Goal: Information Seeking & Learning: Check status

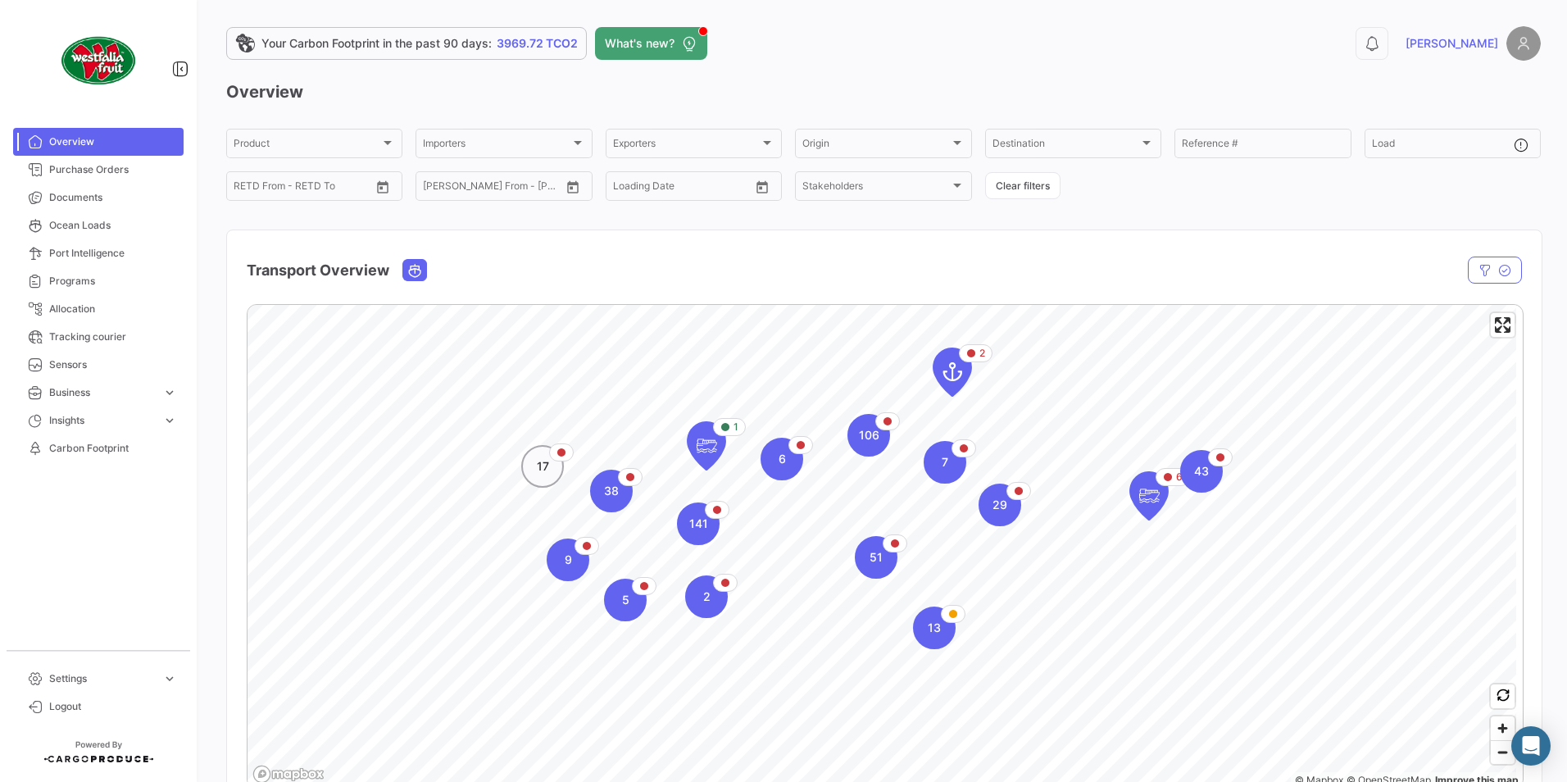
click at [549, 477] on div "17" at bounding box center [542, 466] width 43 height 43
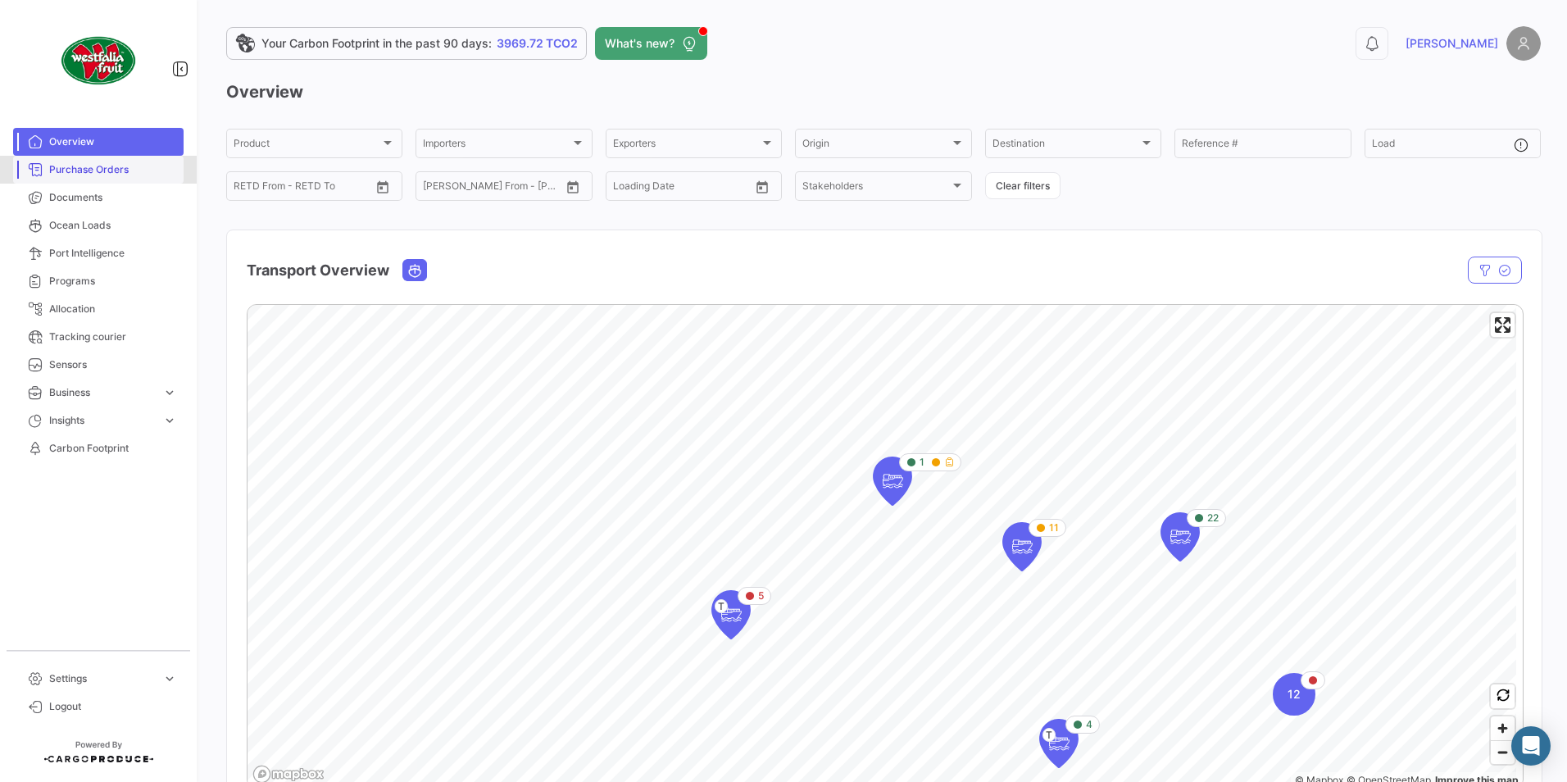
click at [94, 172] on span "Purchase Orders" at bounding box center [113, 169] width 128 height 15
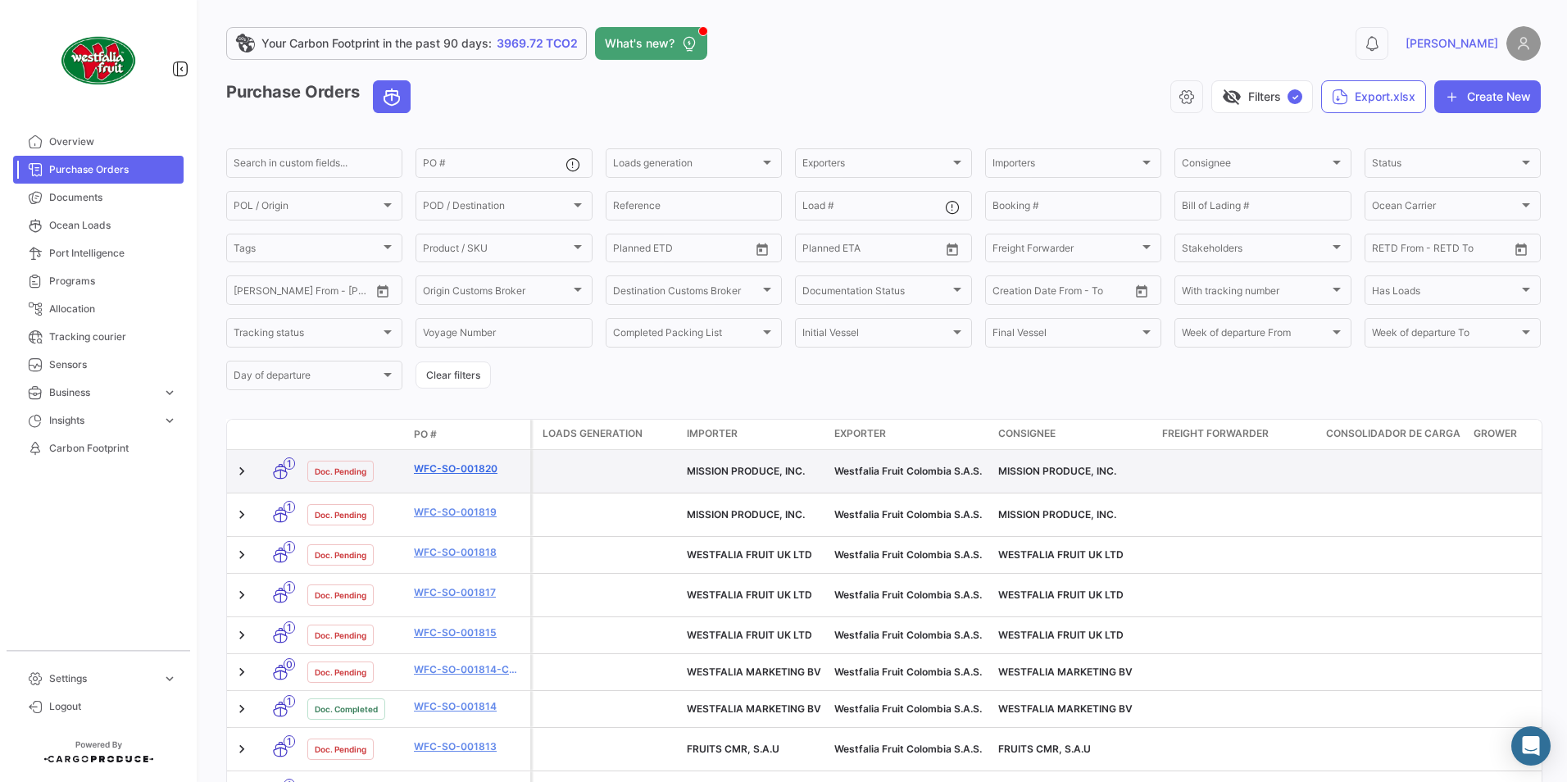
click at [438, 464] on link "WFC-SO-001820" at bounding box center [469, 468] width 110 height 15
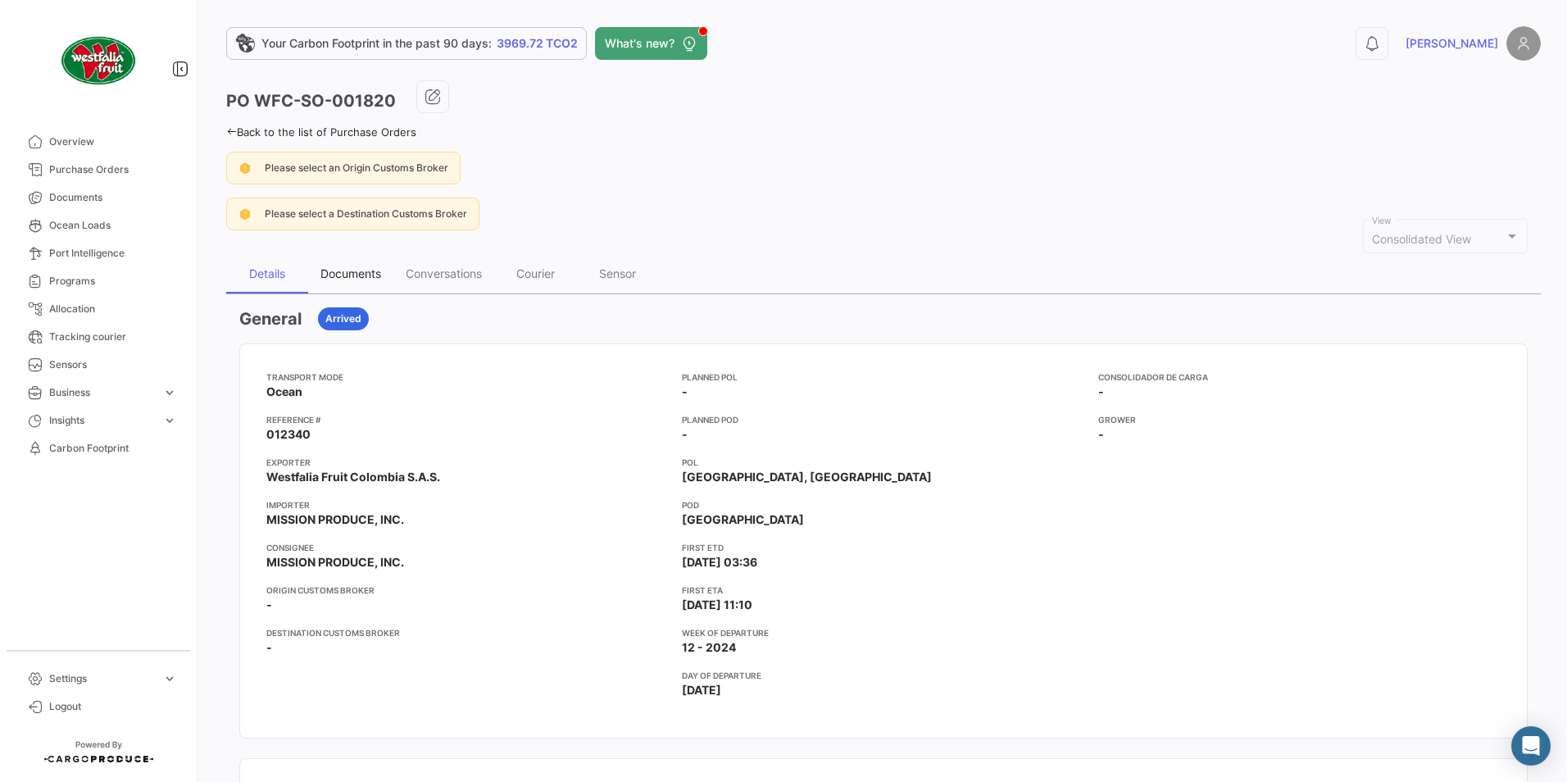
click at [336, 275] on div "Documents" at bounding box center [350, 273] width 61 height 14
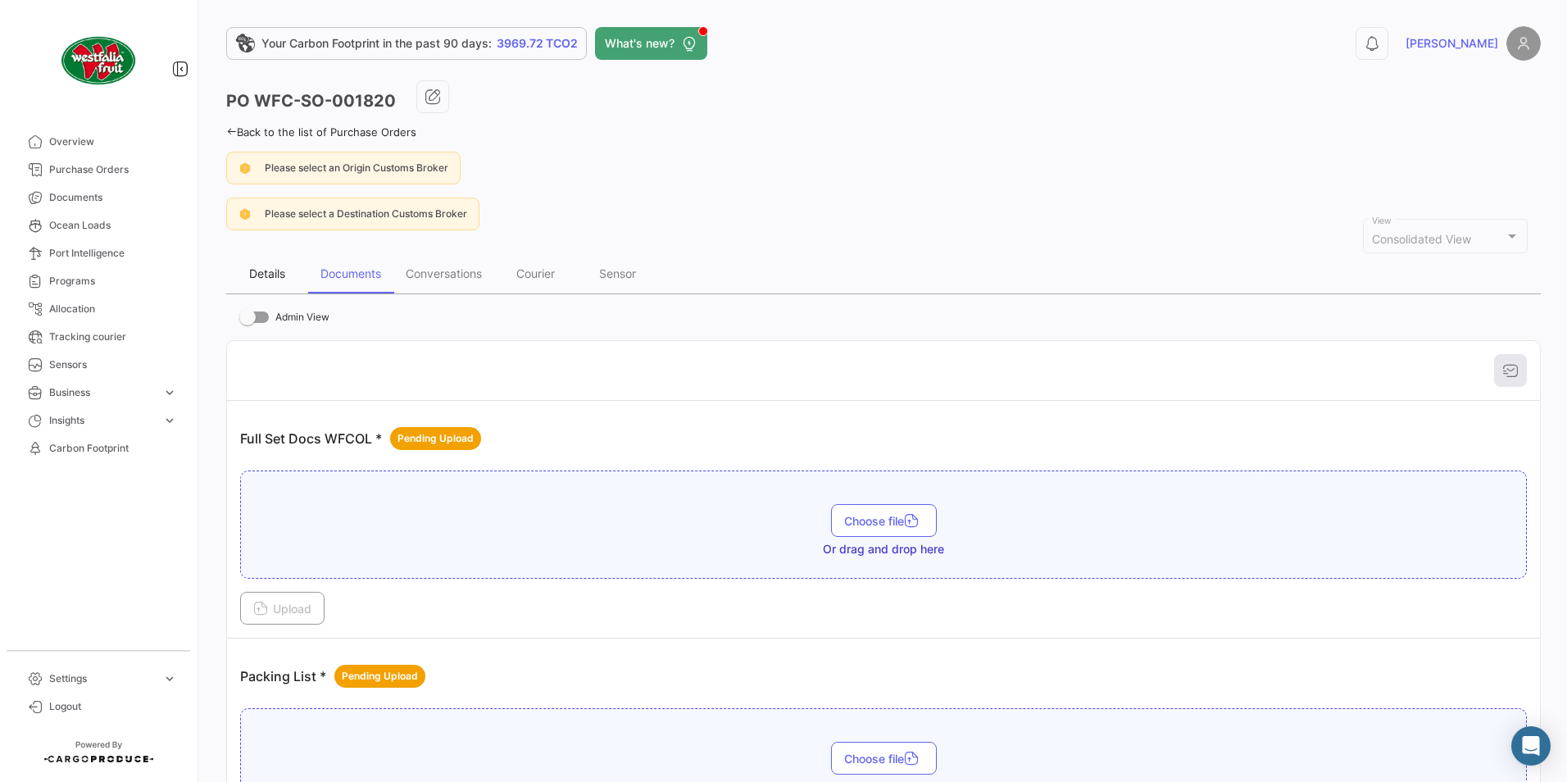
click at [261, 277] on div "Details" at bounding box center [267, 273] width 36 height 14
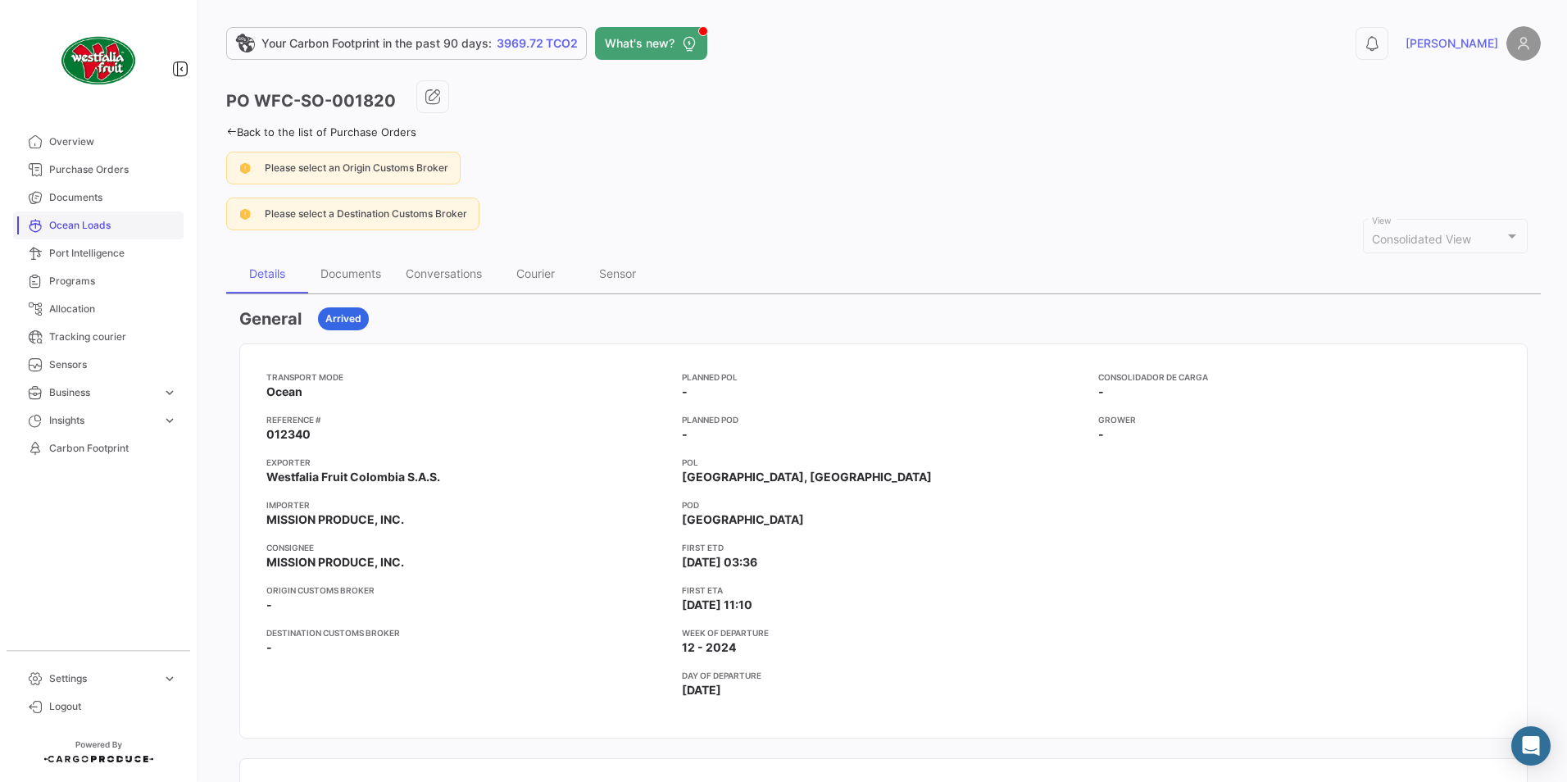
click at [75, 226] on span "Ocean Loads" at bounding box center [113, 225] width 128 height 15
